Goal: Entertainment & Leisure: Consume media (video, audio)

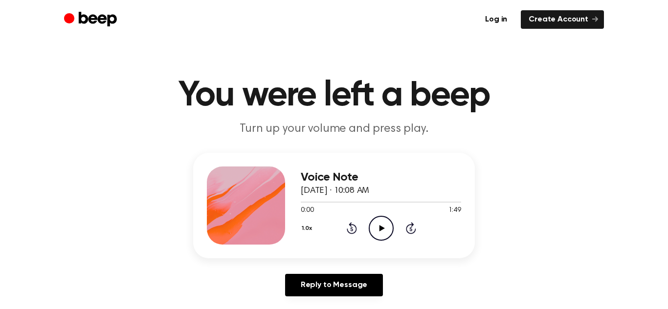
click at [386, 226] on icon "Play Audio" at bounding box center [380, 228] width 25 height 25
click at [348, 232] on icon at bounding box center [351, 228] width 10 height 12
click at [377, 224] on icon "Play Audio" at bounding box center [380, 228] width 25 height 25
click at [382, 227] on icon at bounding box center [381, 228] width 4 height 6
click at [379, 230] on icon at bounding box center [381, 228] width 5 height 6
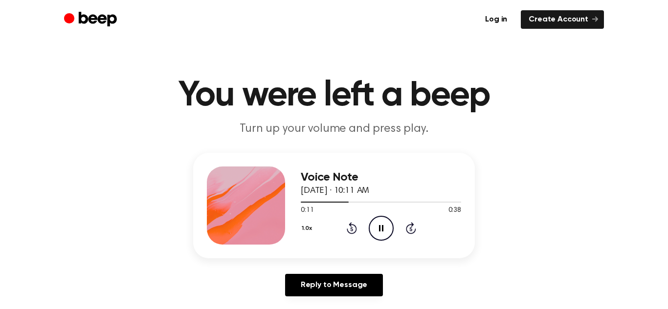
click at [384, 216] on circle at bounding box center [381, 228] width 24 height 24
click at [385, 229] on icon "Play Audio" at bounding box center [380, 228] width 25 height 25
click at [373, 230] on icon "Pause Audio" at bounding box center [380, 228] width 25 height 25
click at [355, 227] on icon at bounding box center [351, 228] width 10 height 12
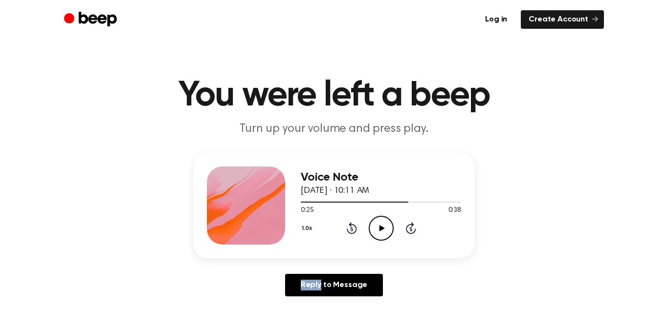
click at [355, 227] on icon at bounding box center [351, 228] width 10 height 12
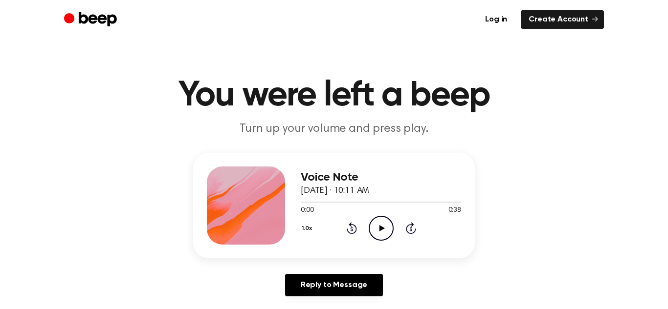
click at [373, 230] on icon "Play Audio" at bounding box center [380, 228] width 25 height 25
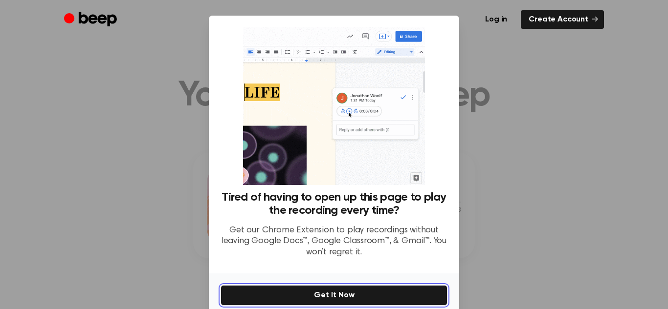
click at [376, 301] on button "Get It Now" at bounding box center [333, 295] width 227 height 21
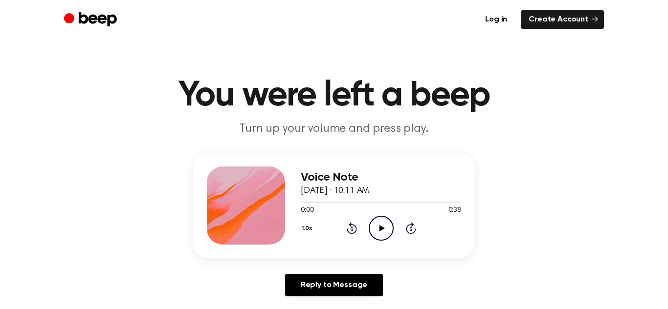
click at [384, 223] on icon "Play Audio" at bounding box center [380, 228] width 25 height 25
click at [377, 225] on icon "Play Audio" at bounding box center [380, 228] width 25 height 25
click at [380, 229] on icon at bounding box center [381, 228] width 5 height 6
click at [452, 200] on div at bounding box center [381, 202] width 160 height 8
